Goal: Obtain resource: Download file/media

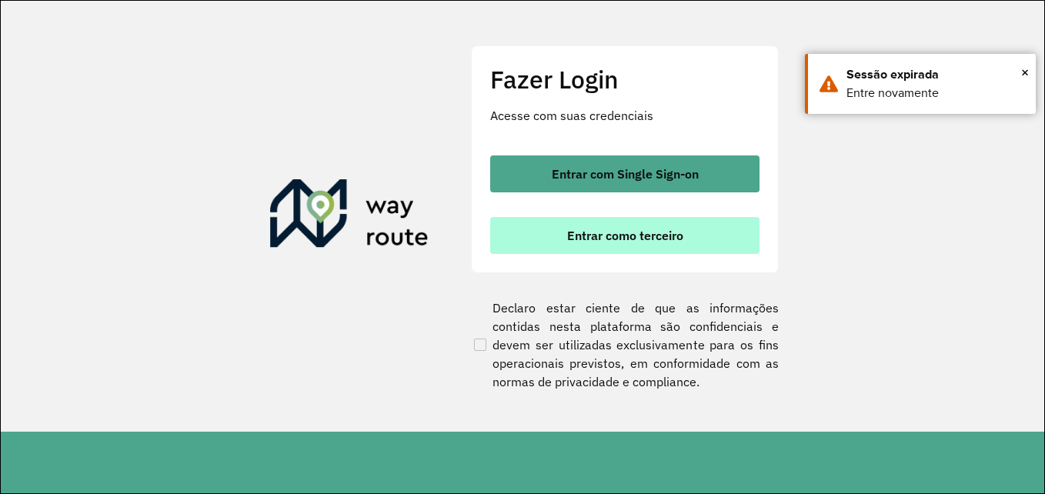
click at [587, 241] on span "Entrar como terceiro" at bounding box center [625, 235] width 116 height 12
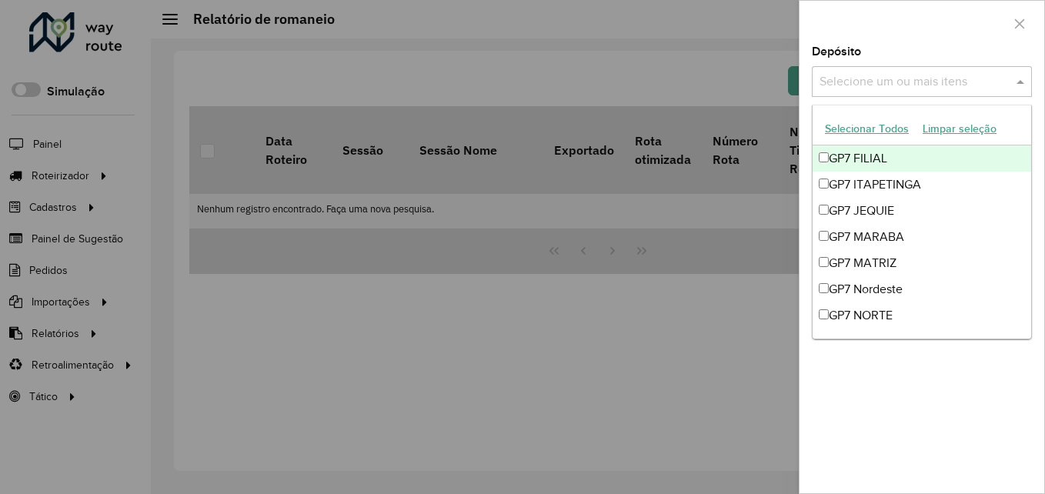
click at [870, 89] on input "text" at bounding box center [914, 82] width 197 height 18
click at [1021, 24] on icon "button" at bounding box center [1019, 24] width 12 height 12
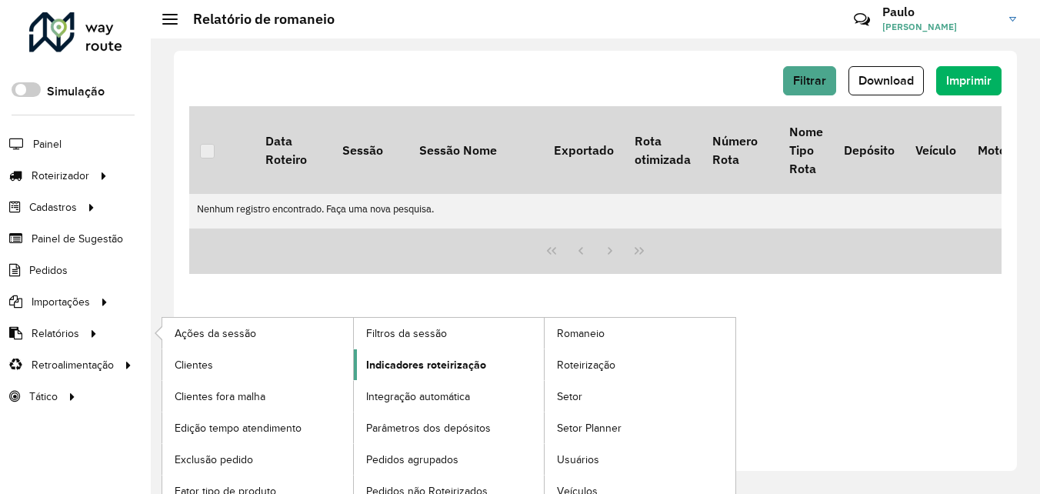
scroll to position [14, 0]
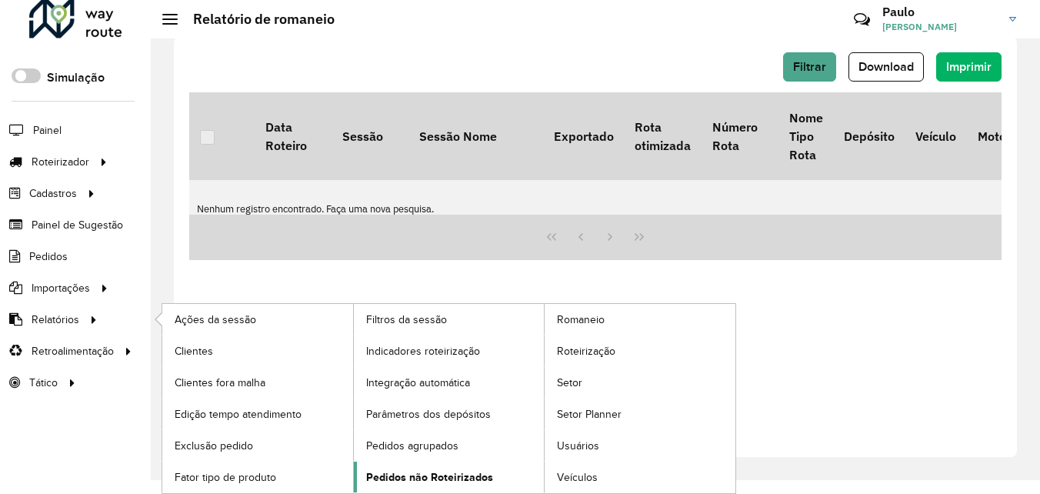
click at [439, 467] on link "Pedidos não Roteirizados" at bounding box center [449, 477] width 191 height 31
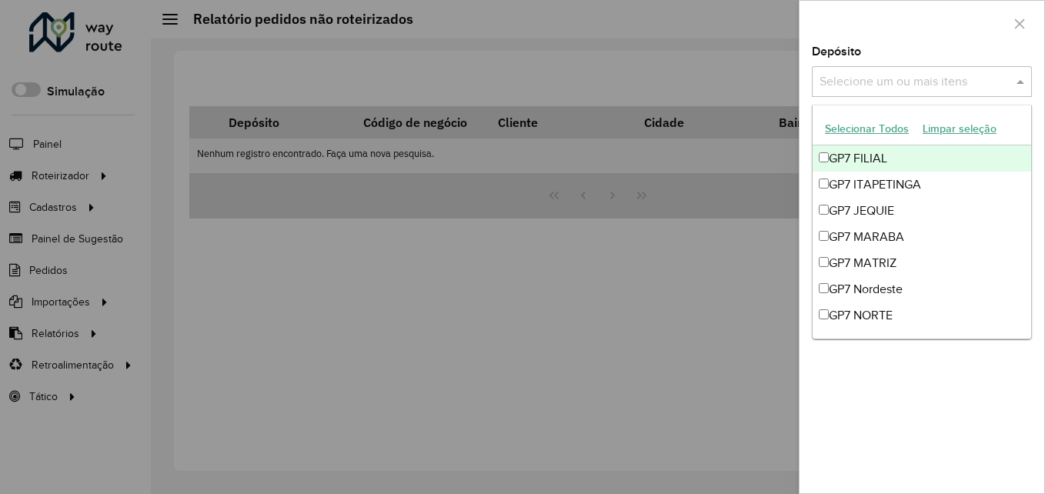
click at [892, 75] on input "text" at bounding box center [914, 82] width 197 height 18
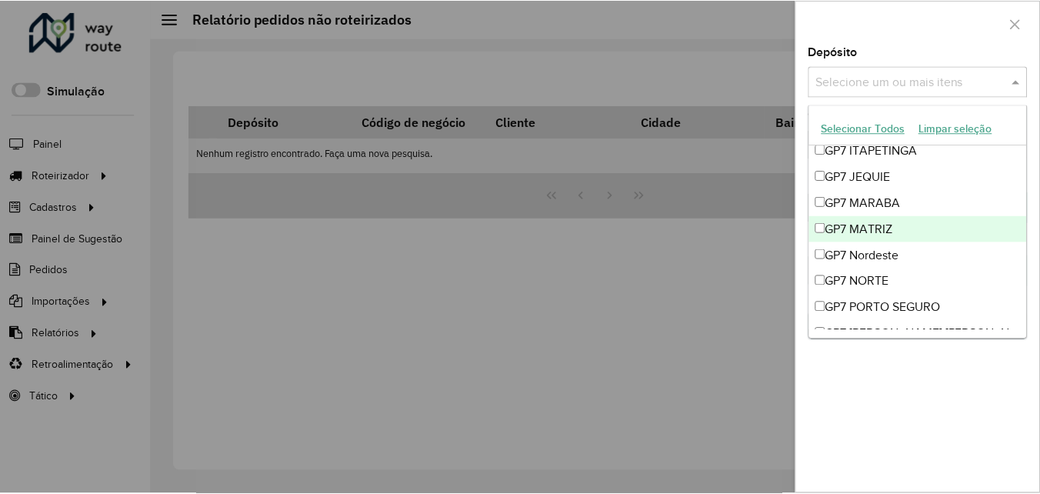
scroll to position [51, 0]
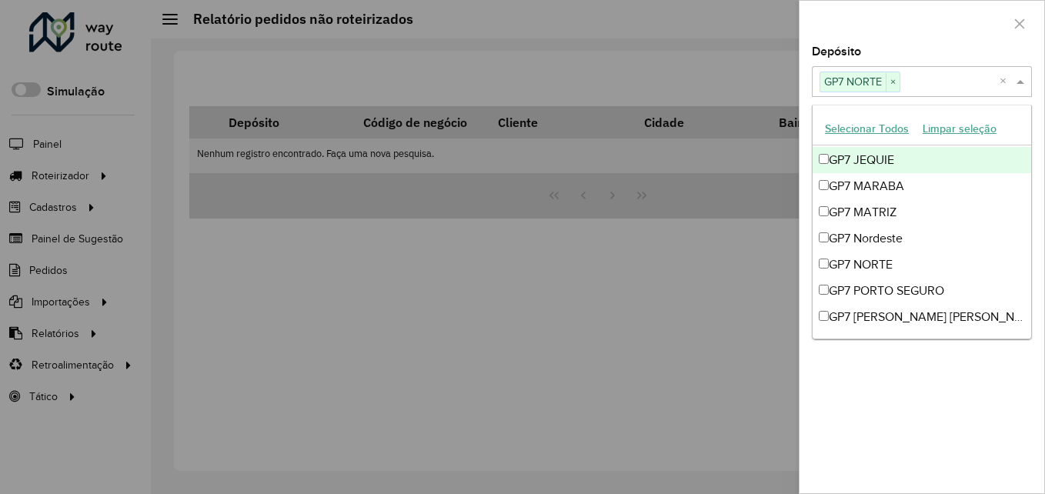
click at [950, 42] on div at bounding box center [922, 23] width 245 height 45
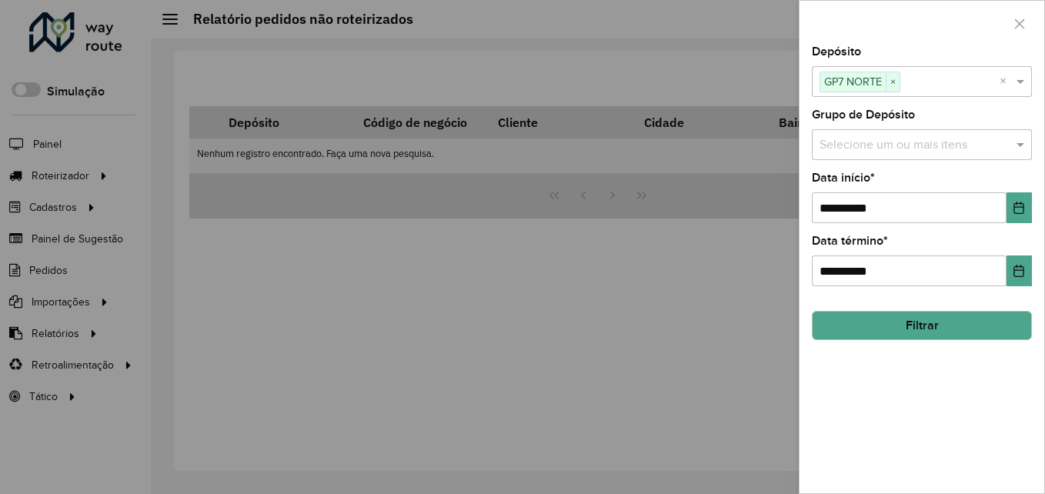
click at [934, 324] on button "Filtrar" at bounding box center [922, 325] width 220 height 29
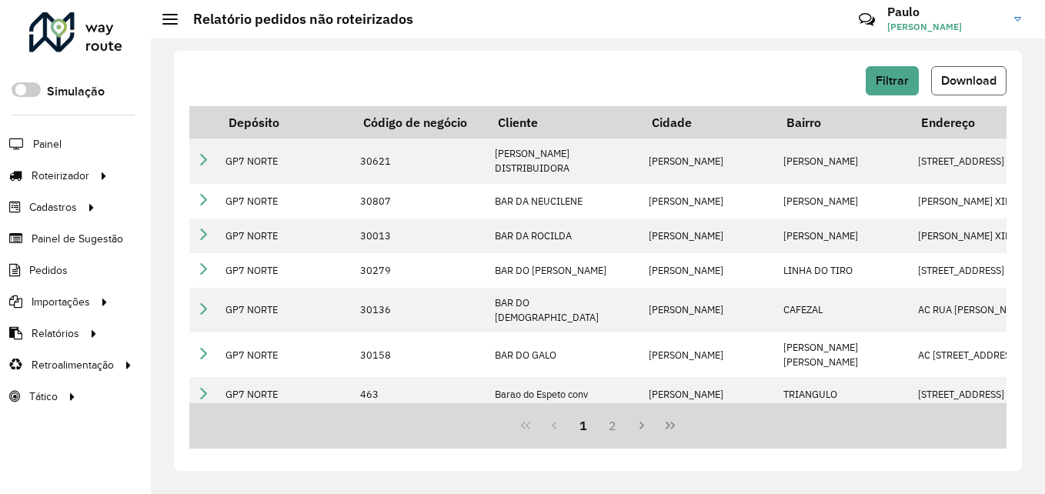
click at [953, 83] on span "Download" at bounding box center [968, 80] width 55 height 13
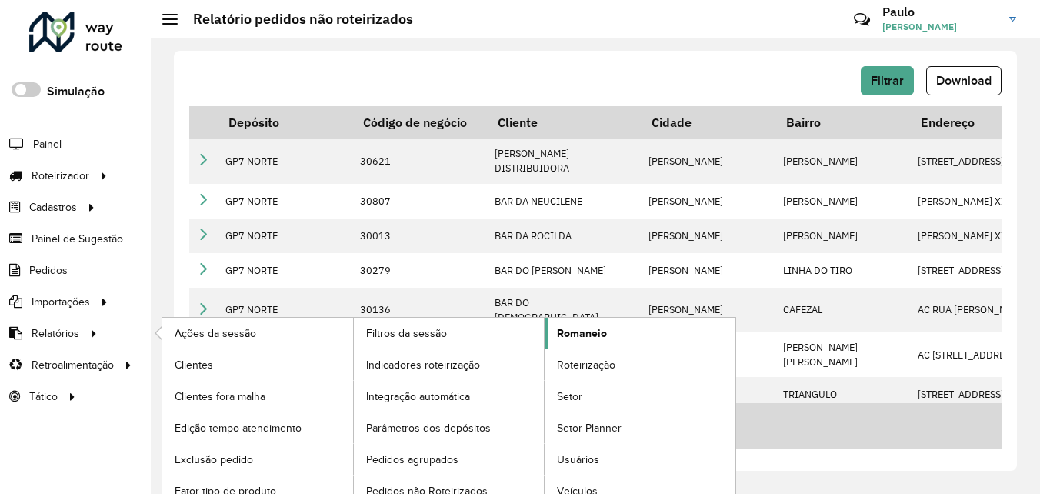
click at [598, 337] on span "Romaneio" at bounding box center [582, 333] width 50 height 16
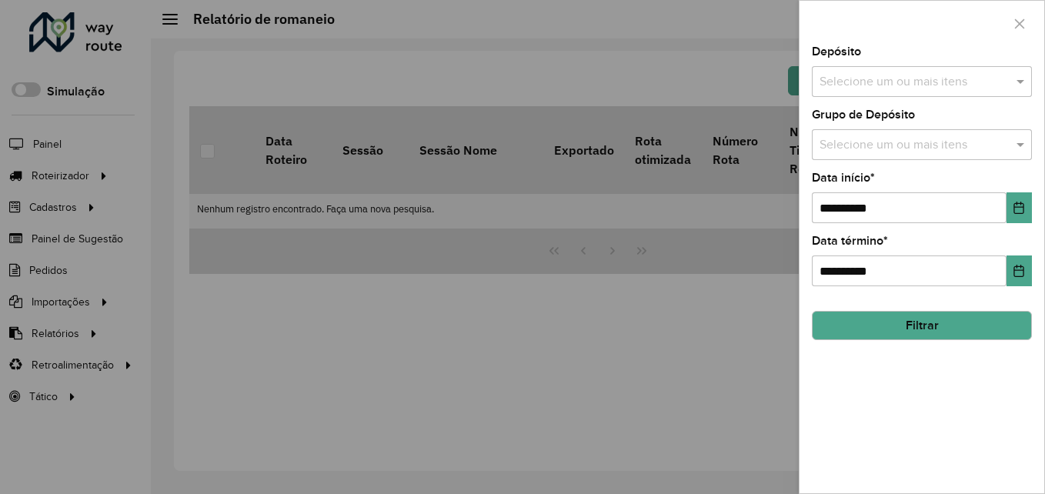
click at [933, 75] on input "text" at bounding box center [914, 82] width 197 height 18
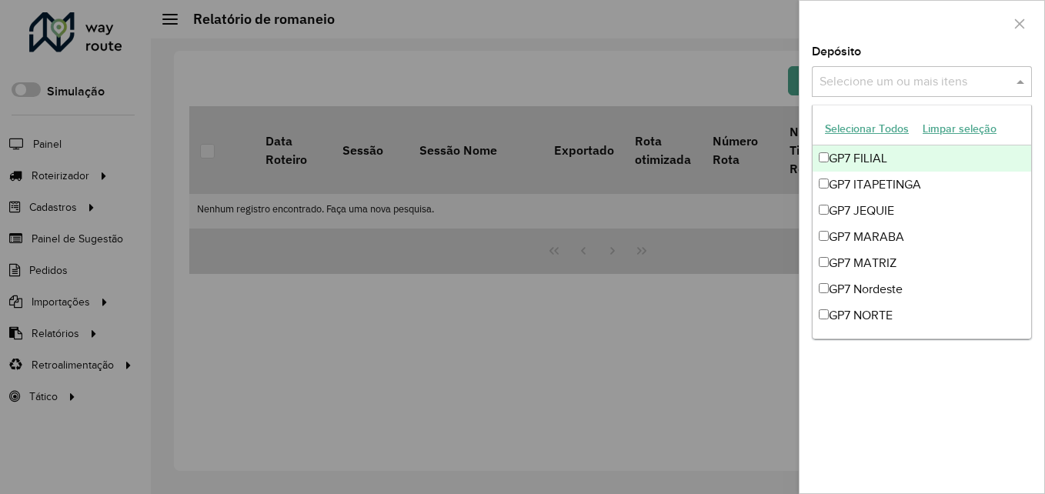
click at [853, 122] on button "Selecionar Todos" at bounding box center [867, 129] width 98 height 24
click at [909, 53] on div "Depósito Selecione um ou mais itens 9 itens selecionados ×" at bounding box center [922, 71] width 220 height 51
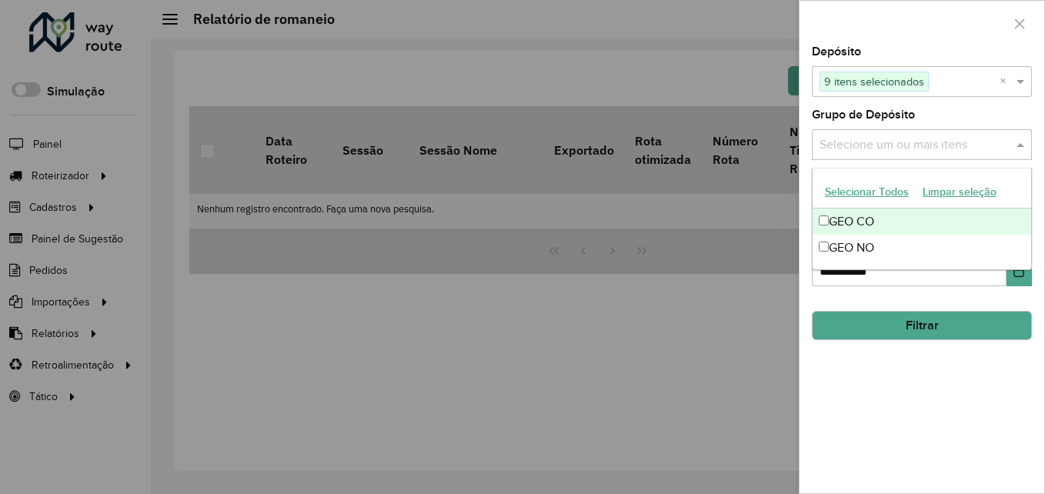
click at [899, 152] on input "text" at bounding box center [914, 145] width 197 height 18
click at [865, 185] on button "Selecionar Todos" at bounding box center [867, 192] width 98 height 24
click at [909, 32] on div at bounding box center [922, 23] width 245 height 45
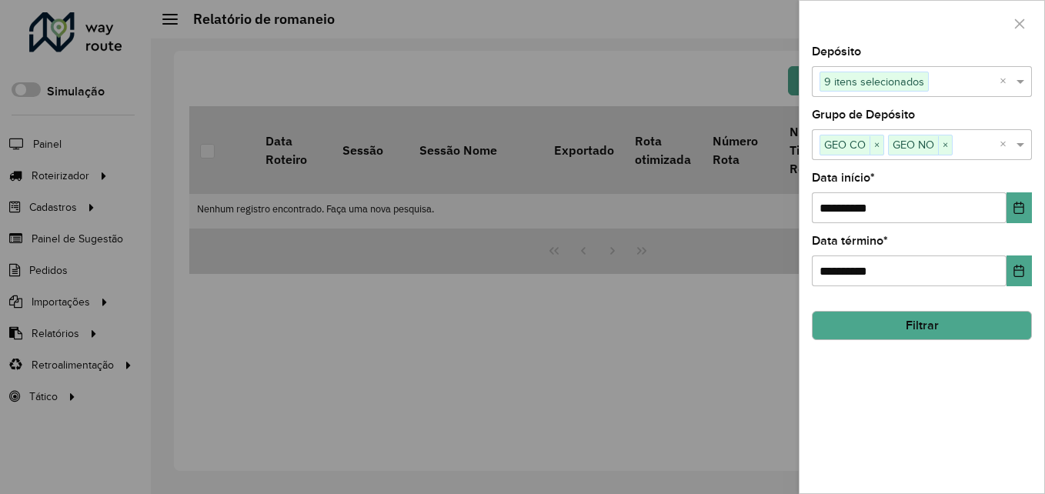
click at [953, 331] on button "Filtrar" at bounding box center [922, 325] width 220 height 29
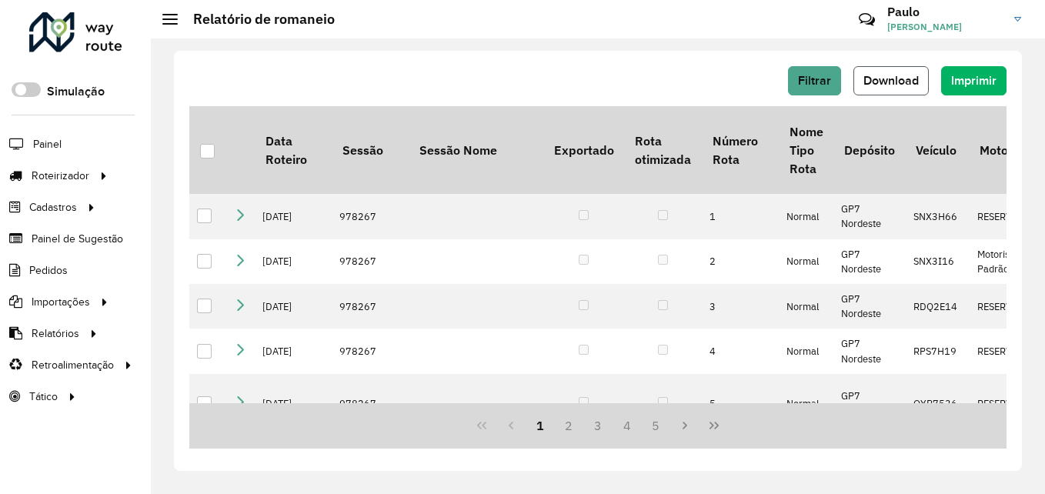
click at [890, 76] on span "Download" at bounding box center [890, 80] width 55 height 13
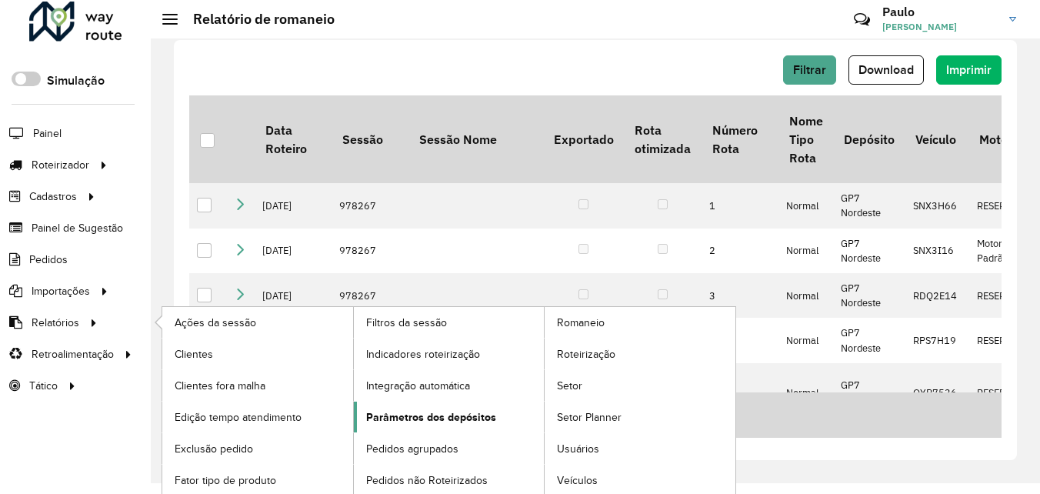
scroll to position [14, 0]
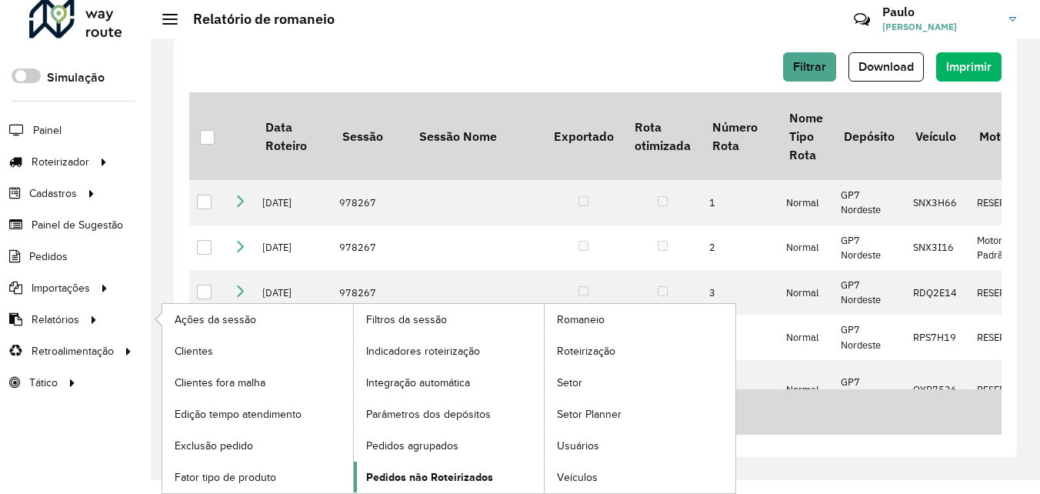
click at [422, 476] on span "Pedidos não Roteirizados" at bounding box center [429, 477] width 127 height 16
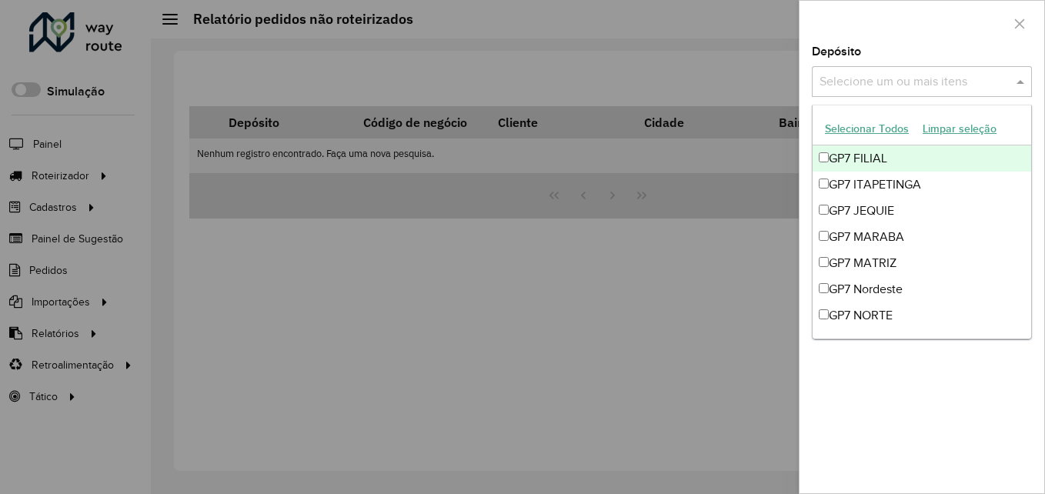
click at [870, 84] on input "text" at bounding box center [914, 82] width 197 height 18
click at [850, 130] on button "Selecionar Todos" at bounding box center [867, 129] width 98 height 24
click at [939, 26] on div at bounding box center [922, 23] width 245 height 45
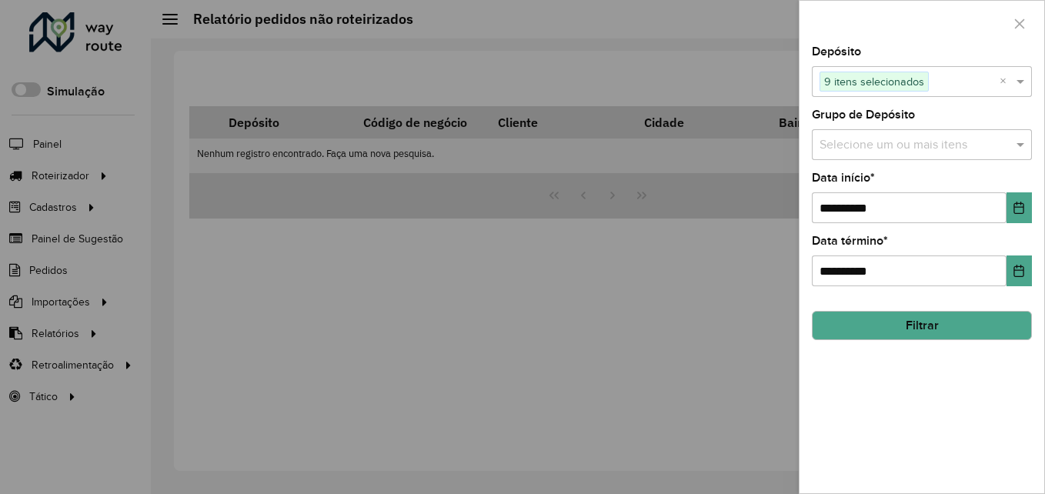
click at [879, 145] on input "text" at bounding box center [914, 145] width 197 height 18
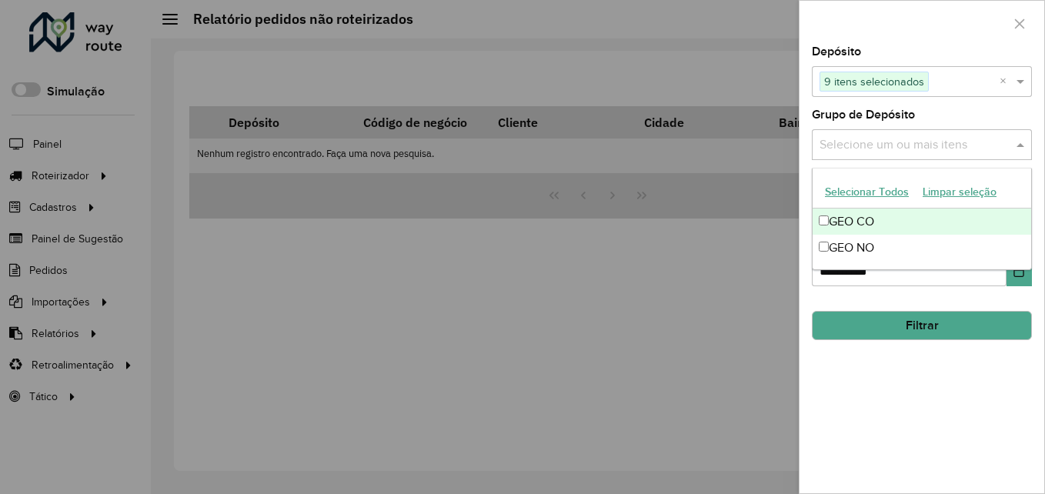
click at [856, 187] on button "Selecionar Todos" at bounding box center [867, 192] width 98 height 24
click at [909, 39] on div at bounding box center [922, 23] width 245 height 45
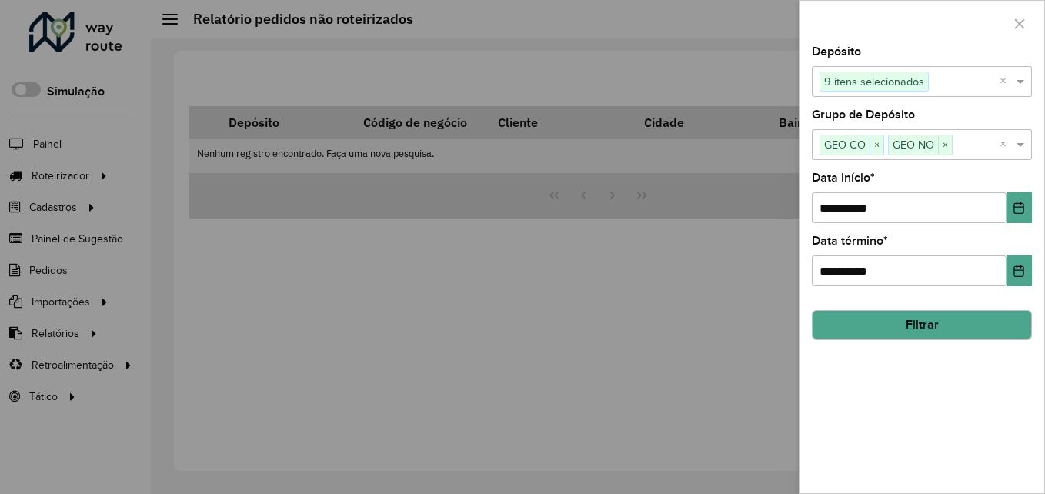
drag, startPoint x: 928, startPoint y: 342, endPoint x: 931, endPoint y: 325, distance: 17.2
click at [929, 334] on div "**********" at bounding box center [922, 269] width 245 height 447
click at [931, 324] on button "Filtrar" at bounding box center [922, 325] width 220 height 29
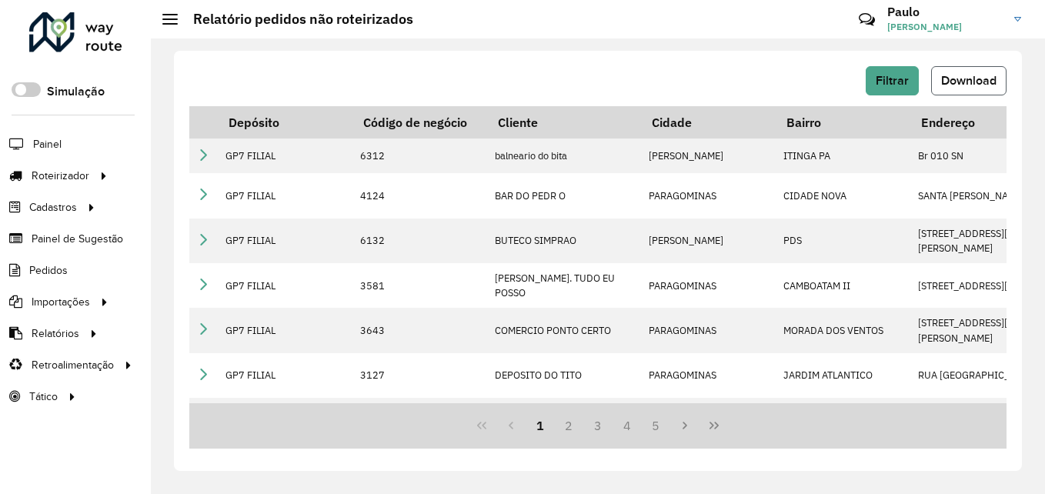
click at [965, 82] on span "Download" at bounding box center [968, 80] width 55 height 13
